Goal: Transaction & Acquisition: Book appointment/travel/reservation

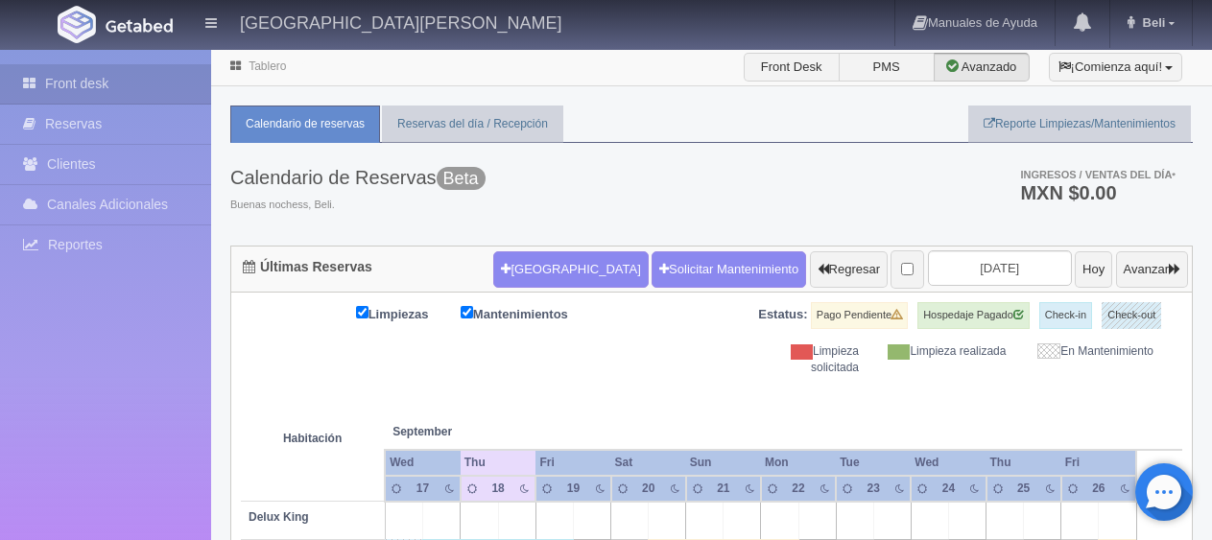
click at [537, 271] on button "[GEOGRAPHIC_DATA]" at bounding box center [570, 269] width 154 height 36
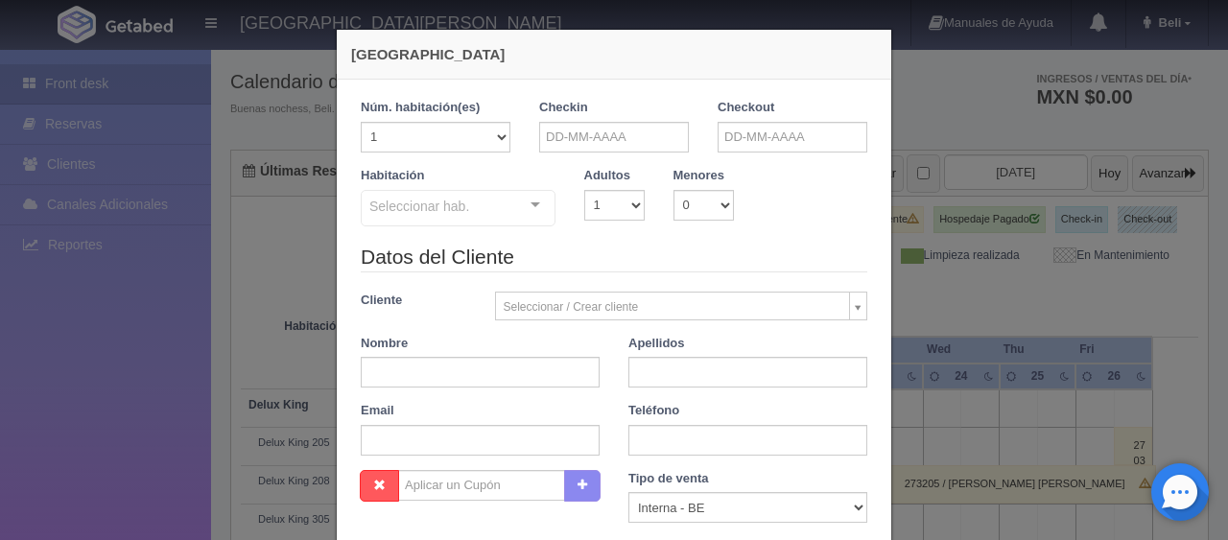
checkbox input "false"
click at [602, 135] on input "text" at bounding box center [614, 137] width 150 height 31
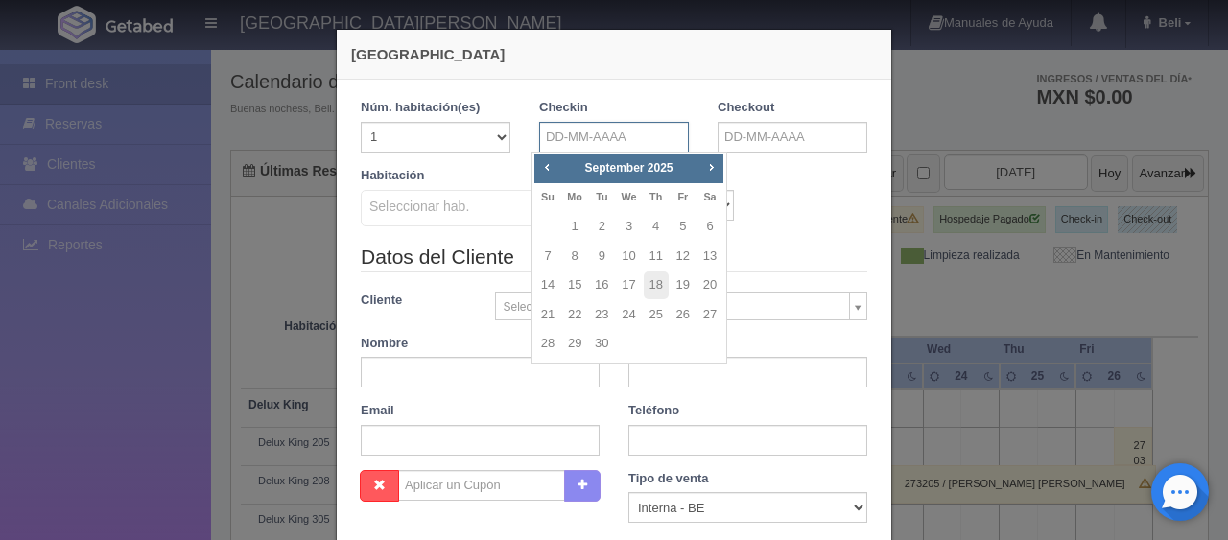
click at [620, 136] on input "text" at bounding box center [614, 137] width 150 height 31
click at [767, 243] on legend "Datos del Cliente" at bounding box center [614, 258] width 507 height 30
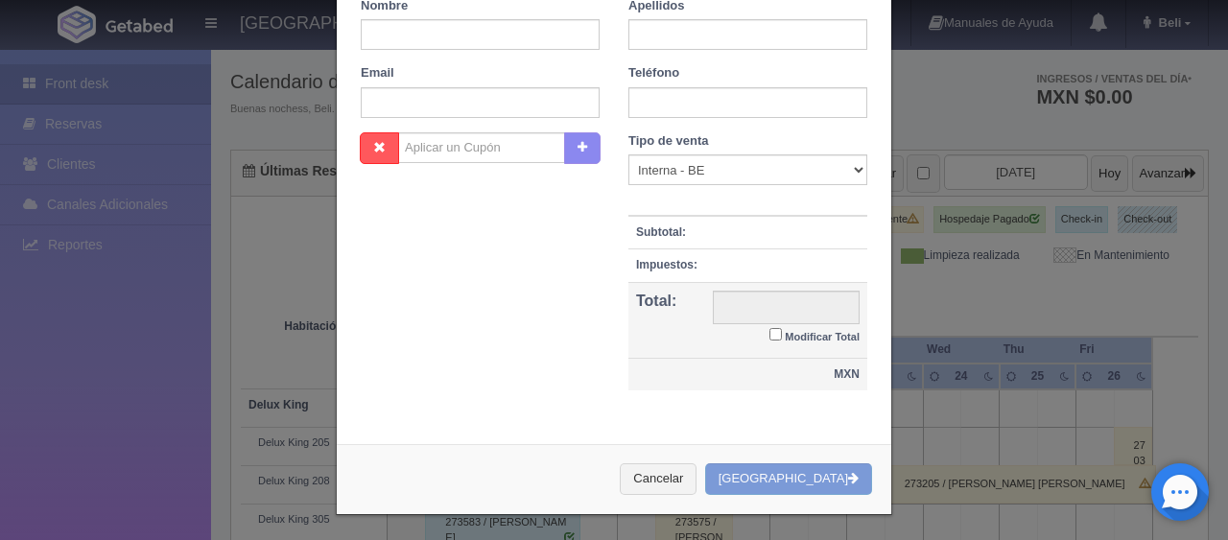
scroll to position [0, 0]
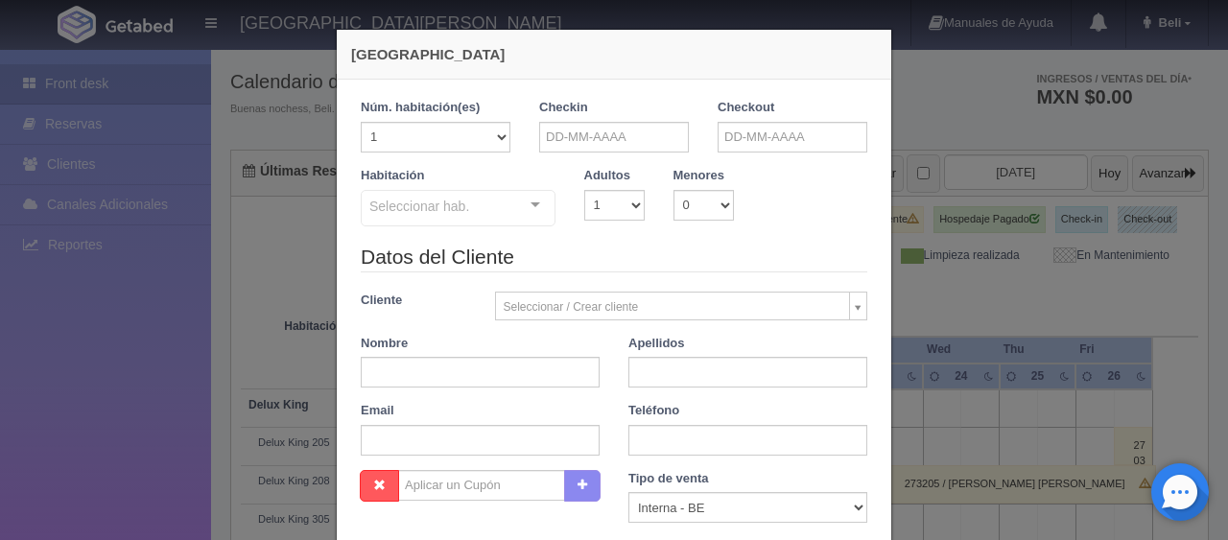
click at [697, 248] on legend "Datos del Cliente" at bounding box center [614, 258] width 507 height 30
click at [635, 132] on input "text" at bounding box center [614, 137] width 150 height 31
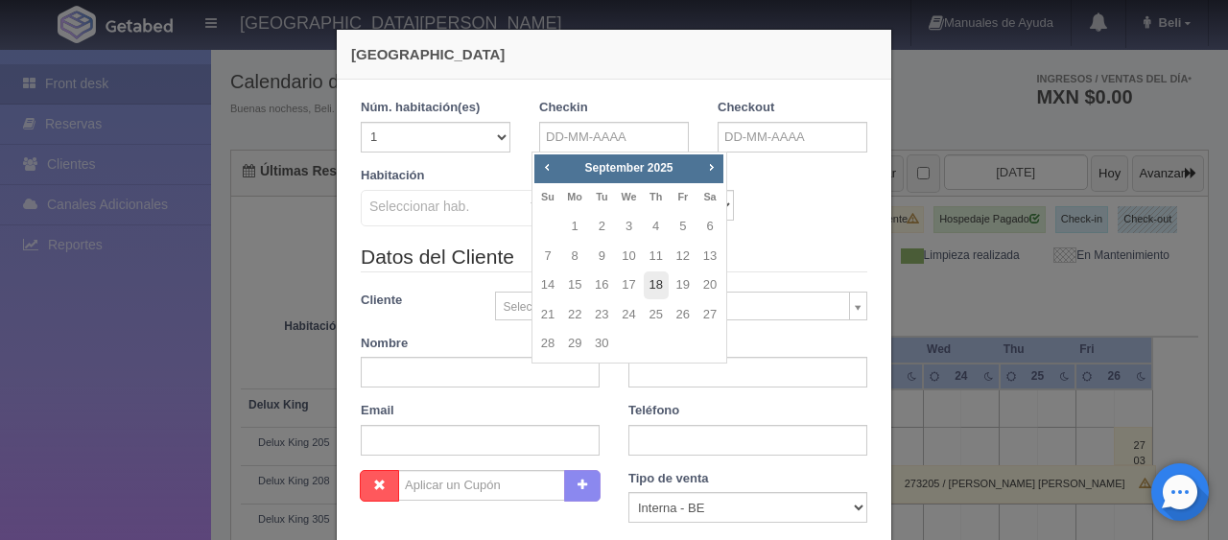
click at [665, 285] on link "18" at bounding box center [656, 285] width 25 height 28
type input "[DATE]"
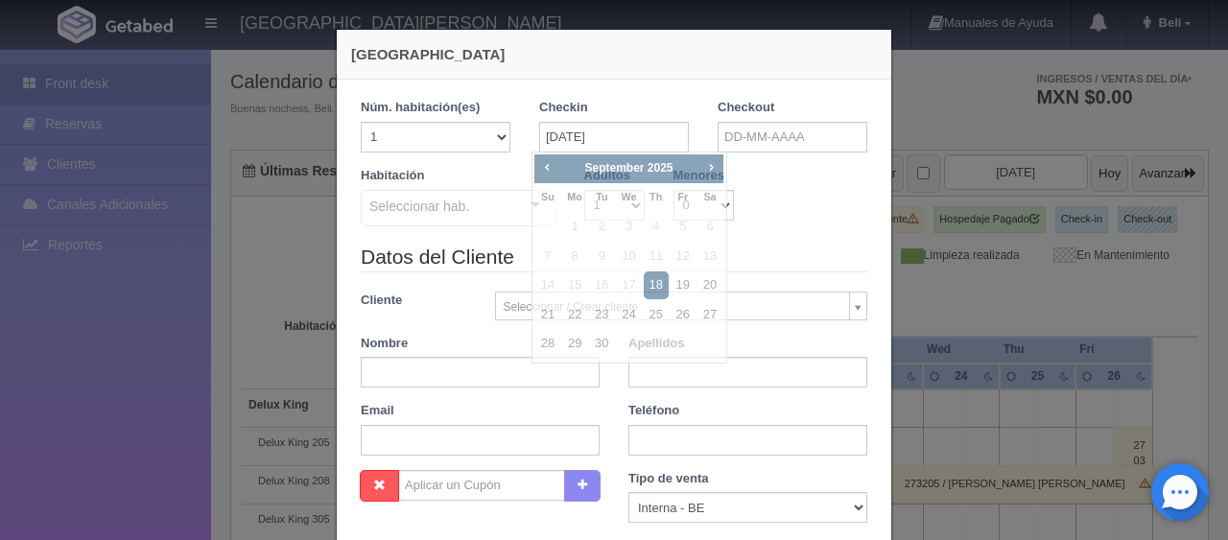
checkbox input "false"
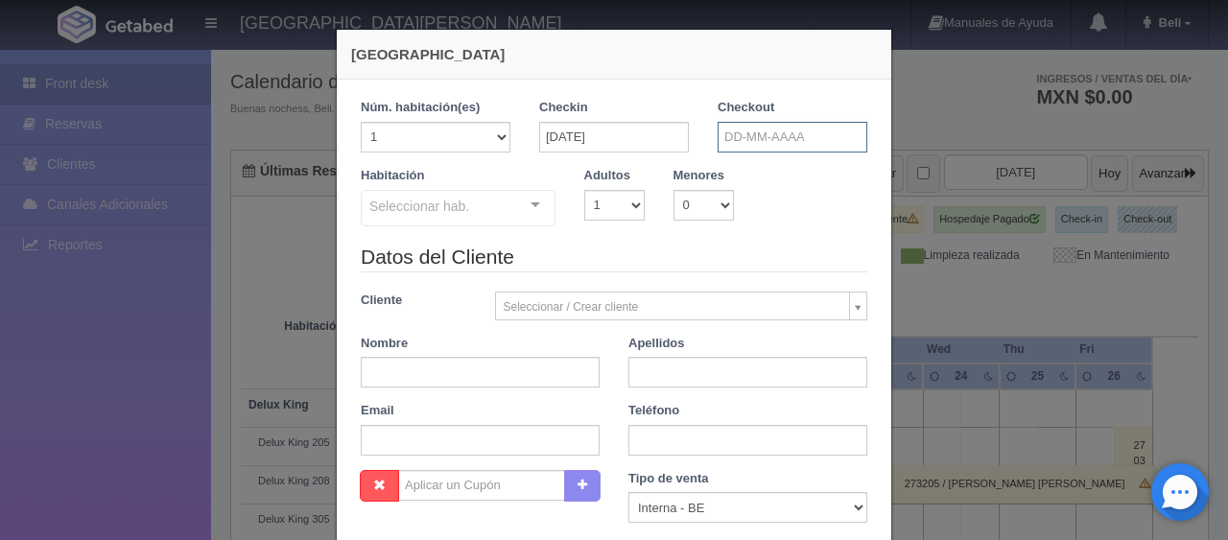
click at [810, 136] on input "text" at bounding box center [793, 137] width 150 height 31
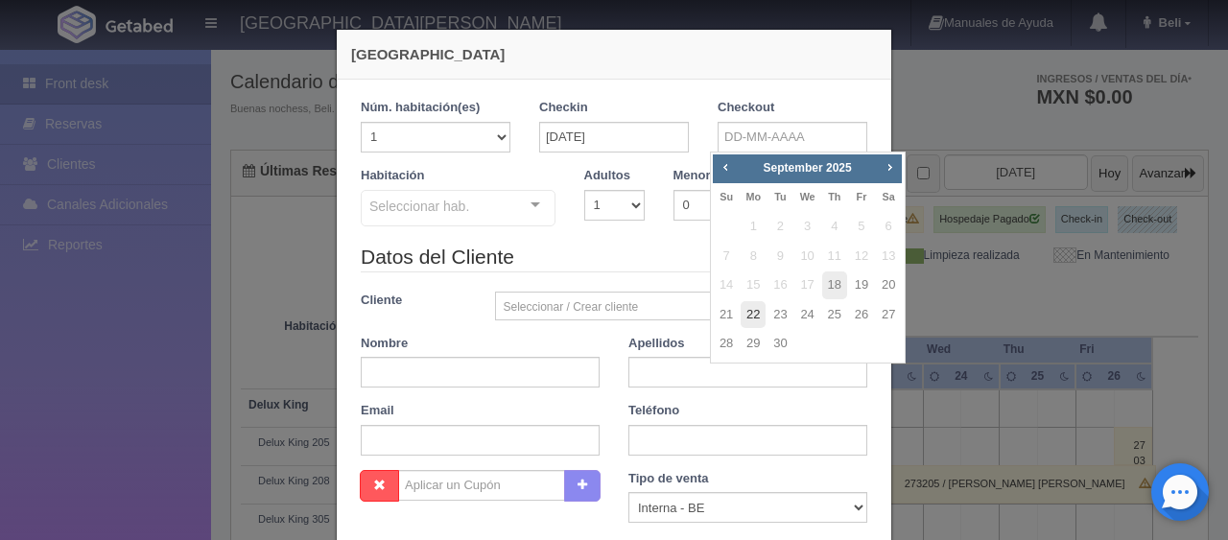
click at [755, 312] on link "22" at bounding box center [753, 315] width 25 height 28
type input "[DATE]"
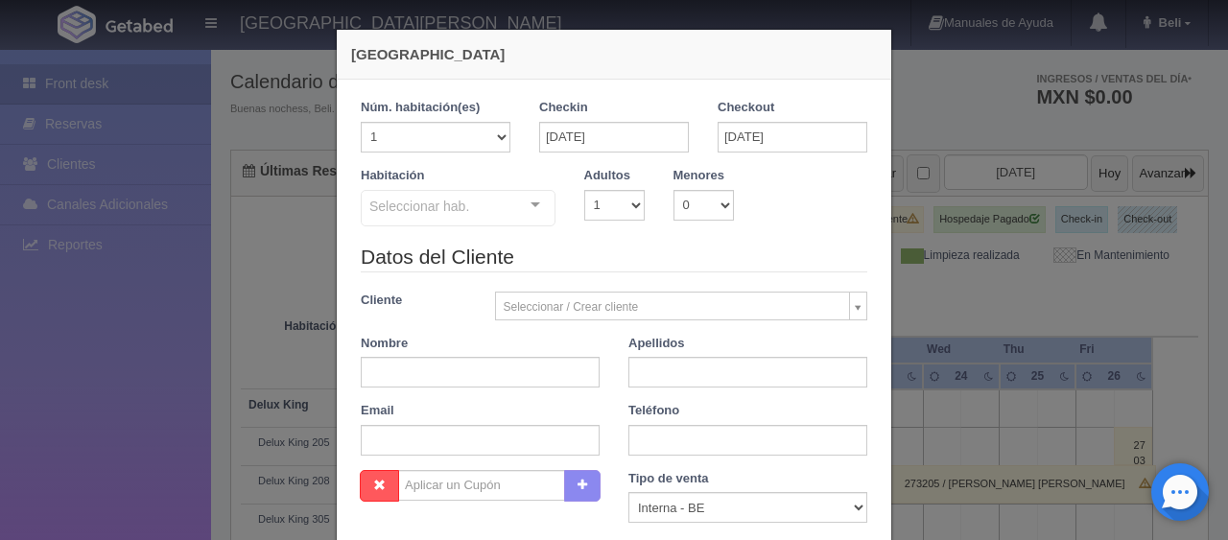
click at [491, 214] on div "Seleccionar hab." at bounding box center [458, 208] width 195 height 36
checkbox input "false"
click at [648, 134] on input "[DATE]" at bounding box center [614, 137] width 150 height 31
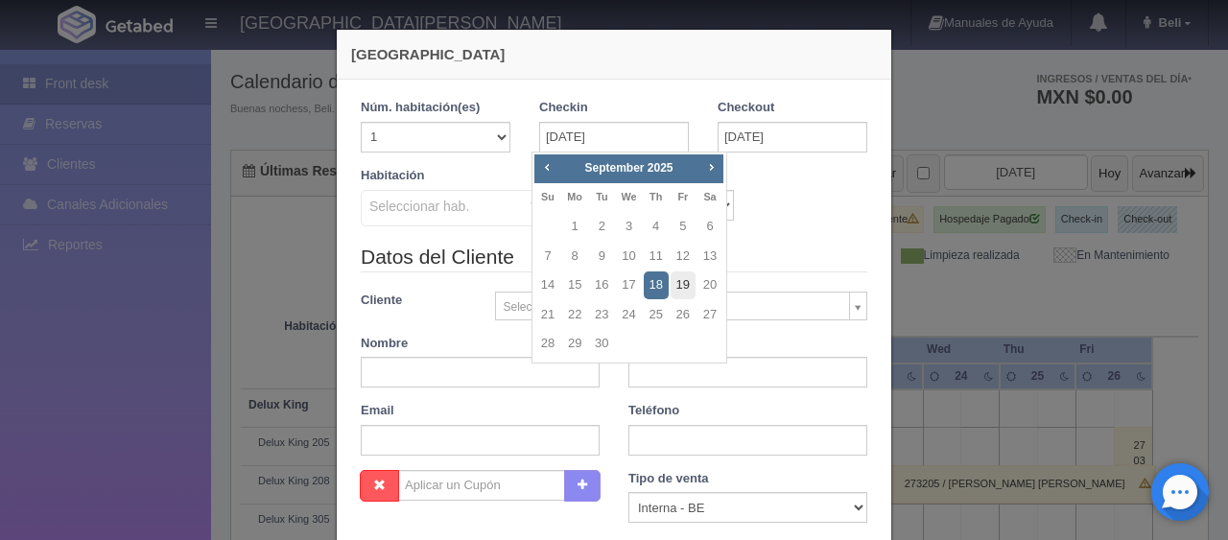
click at [683, 291] on link "19" at bounding box center [683, 285] width 25 height 28
type input "[DATE]"
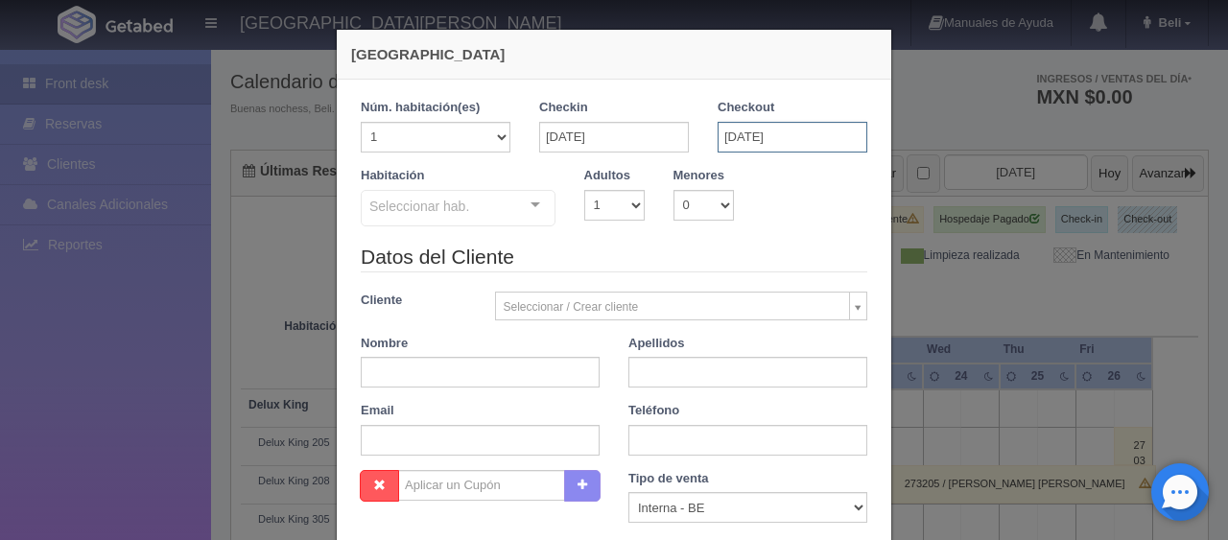
click at [806, 130] on input "[DATE]" at bounding box center [793, 137] width 150 height 31
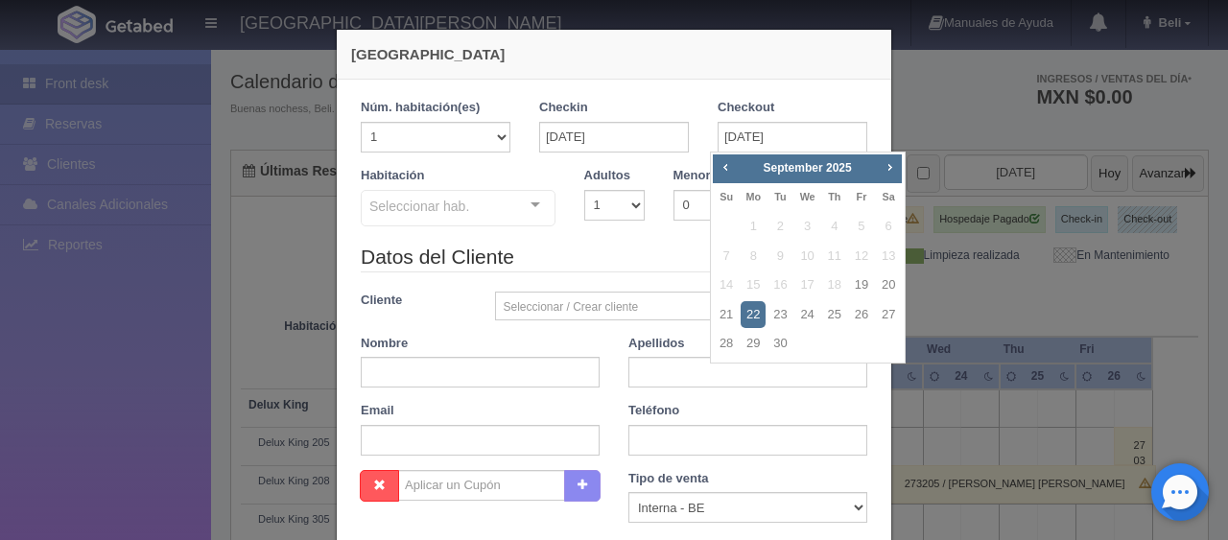
click at [752, 317] on link "22" at bounding box center [753, 315] width 25 height 28
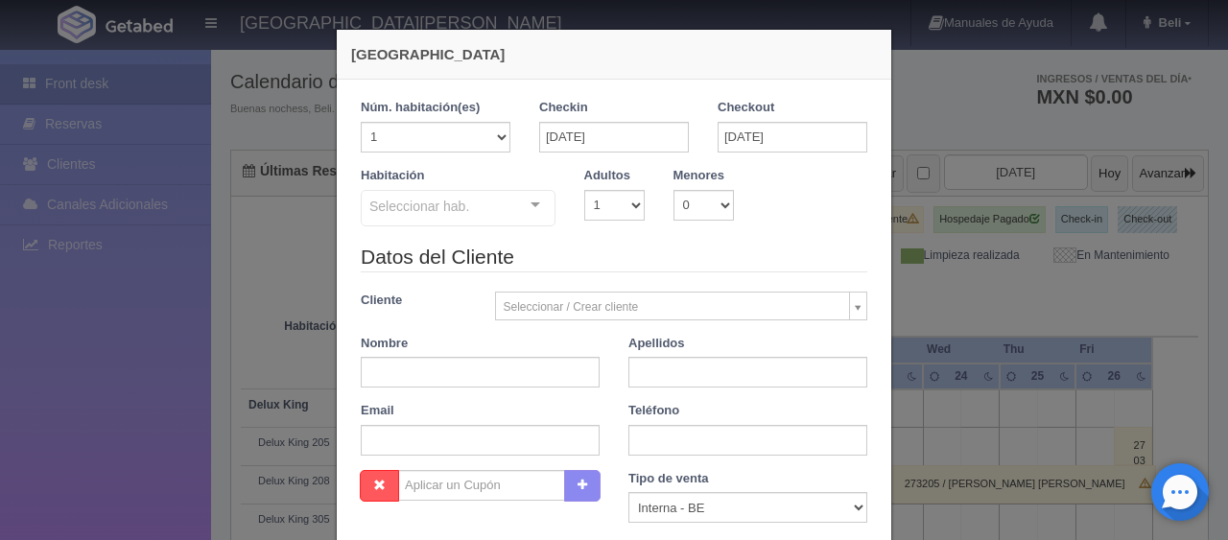
checkbox input "false"
click at [506, 214] on div "Seleccionar hab." at bounding box center [458, 208] width 195 height 36
click at [687, 236] on div "Habitación Seleccionar hab. SUITE SUITE - Sin asignar SUITE 301 Habitación Pers…" at bounding box center [613, 205] width 535 height 76
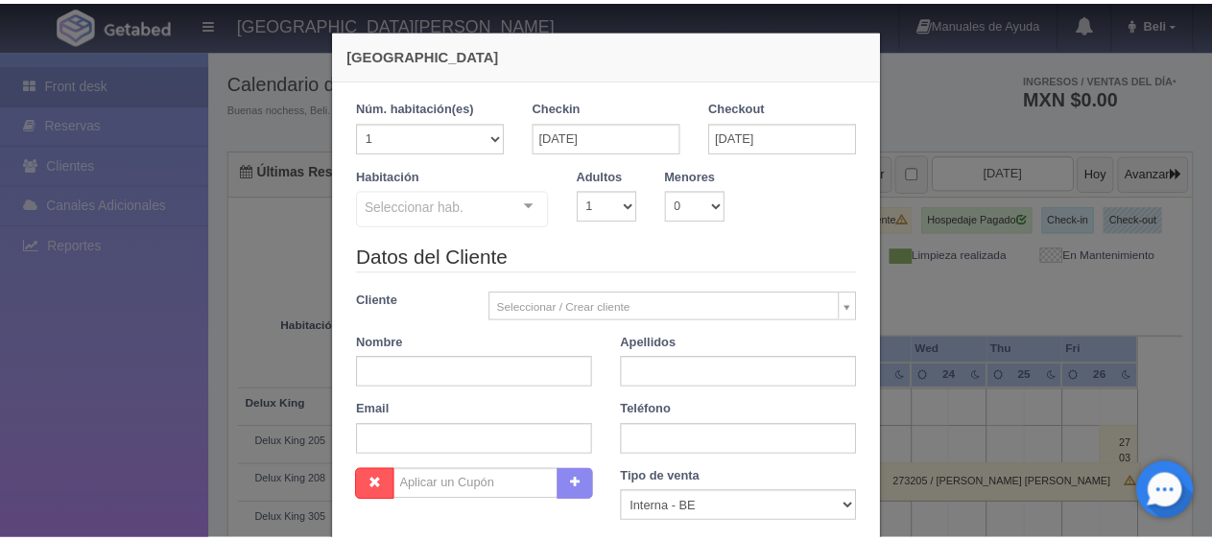
scroll to position [338, 0]
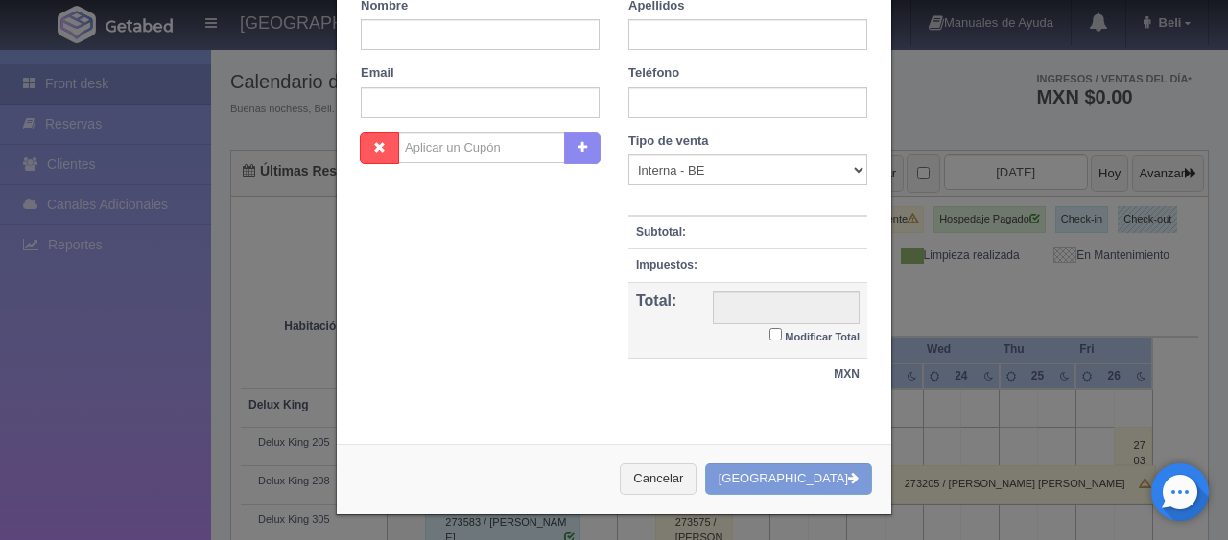
click at [997, 323] on div "[GEOGRAPHIC_DATA] 1 Núm. habitación(es) 1 2 3 4 5 6 7 8 9 10 11 12 13 14 15 16 …" at bounding box center [614, 270] width 1228 height 540
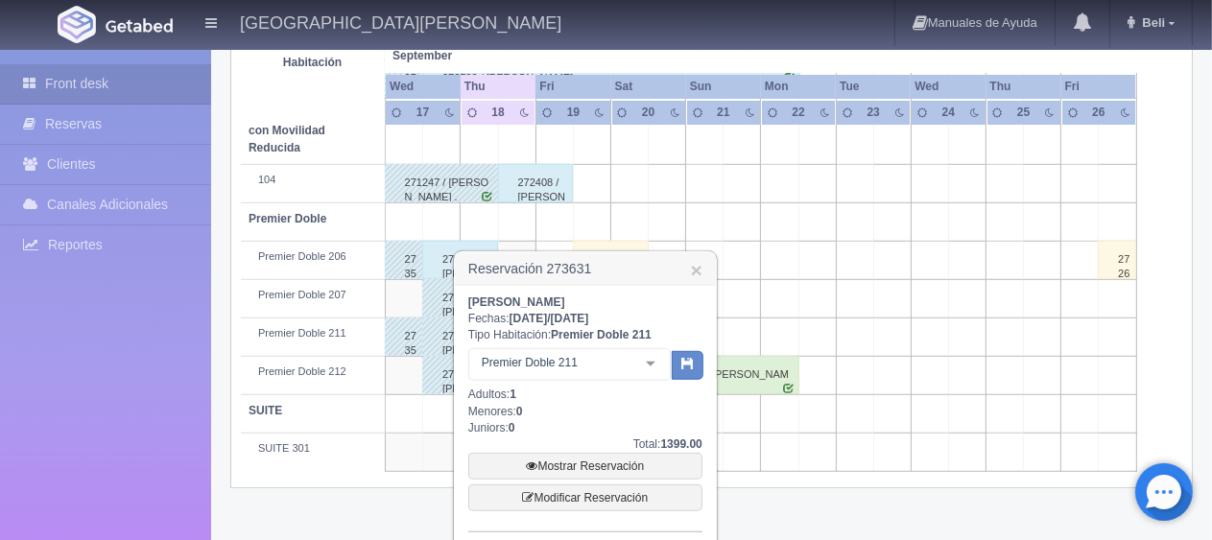
scroll to position [1187, 0]
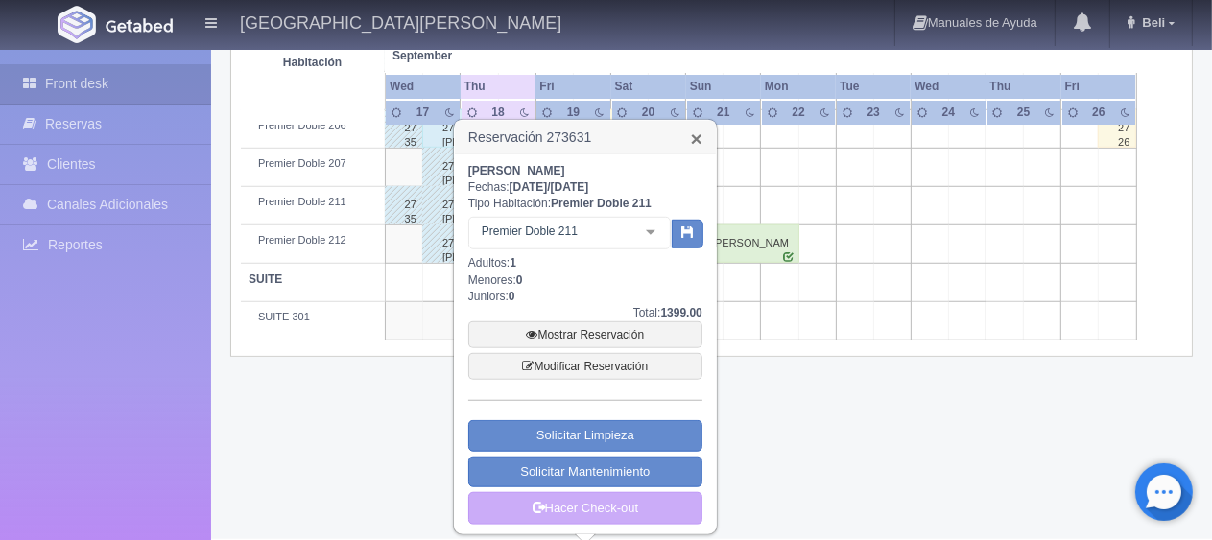
click at [699, 138] on link "×" at bounding box center [697, 139] width 12 height 20
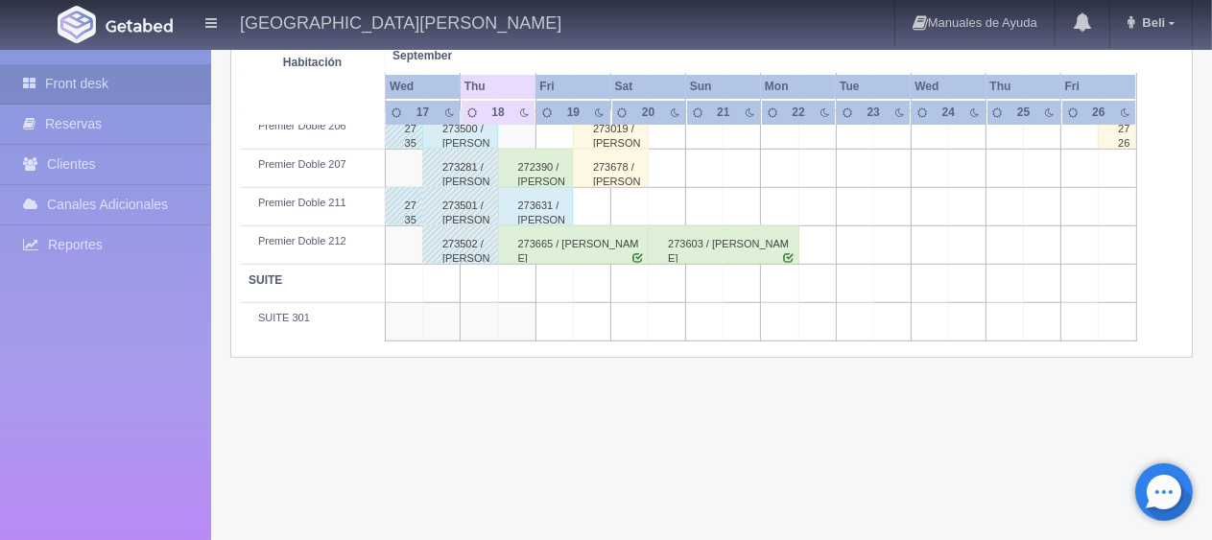
scroll to position [1186, 0]
